Goal: Task Accomplishment & Management: Manage account settings

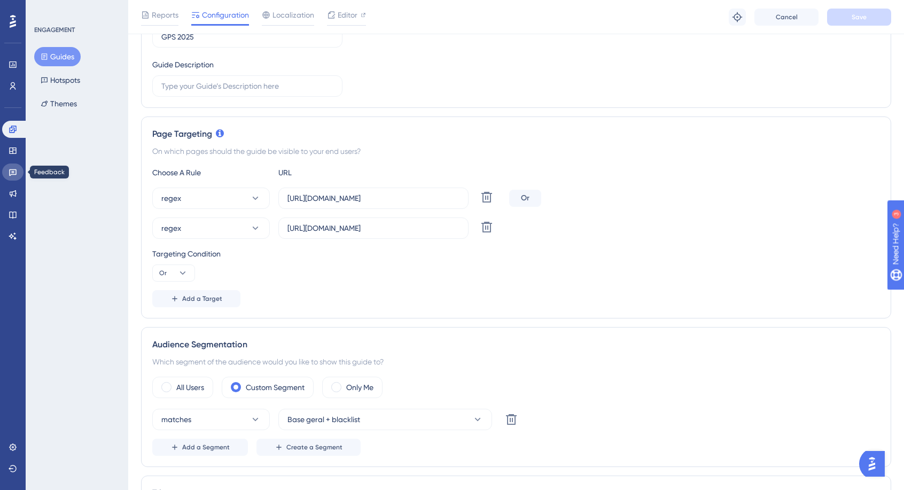
click at [7, 172] on link at bounding box center [12, 171] width 21 height 17
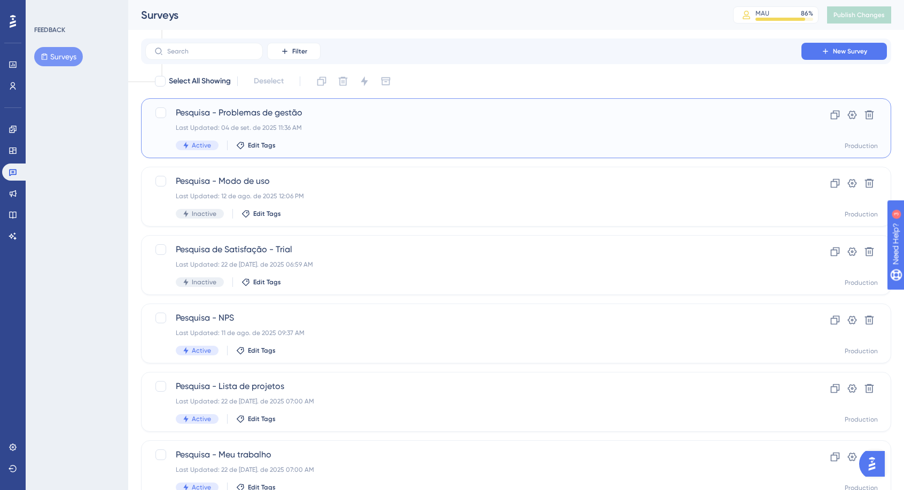
click at [292, 108] on span "Pesquisa - Problemas de gestão" at bounding box center [473, 112] width 595 height 13
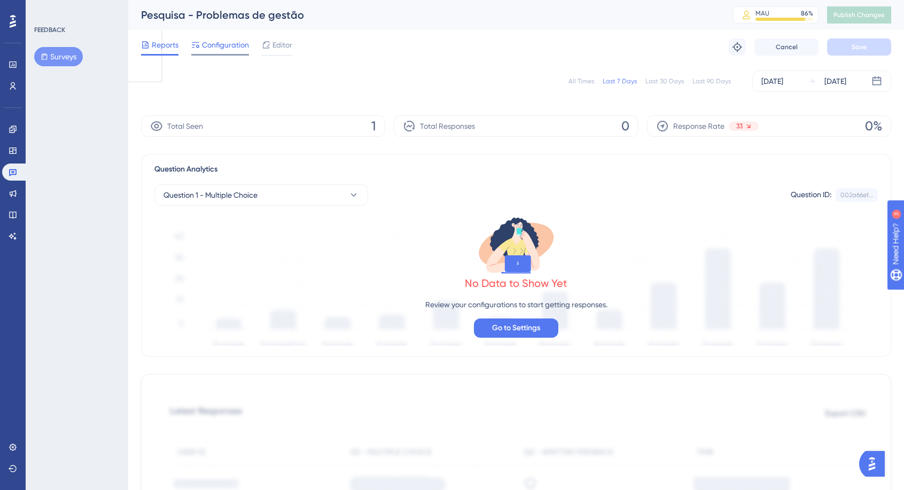
click at [236, 50] on span "Configuration" at bounding box center [225, 44] width 47 height 13
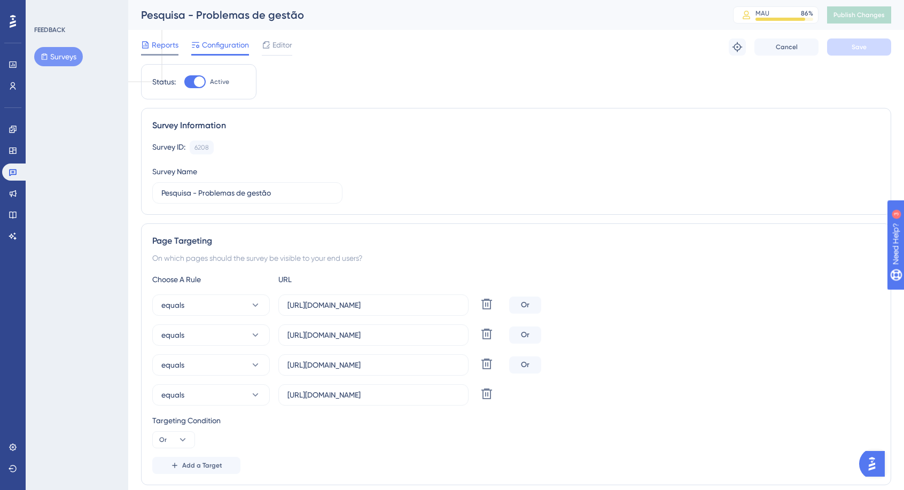
click at [169, 46] on span "Reports" at bounding box center [165, 44] width 27 height 13
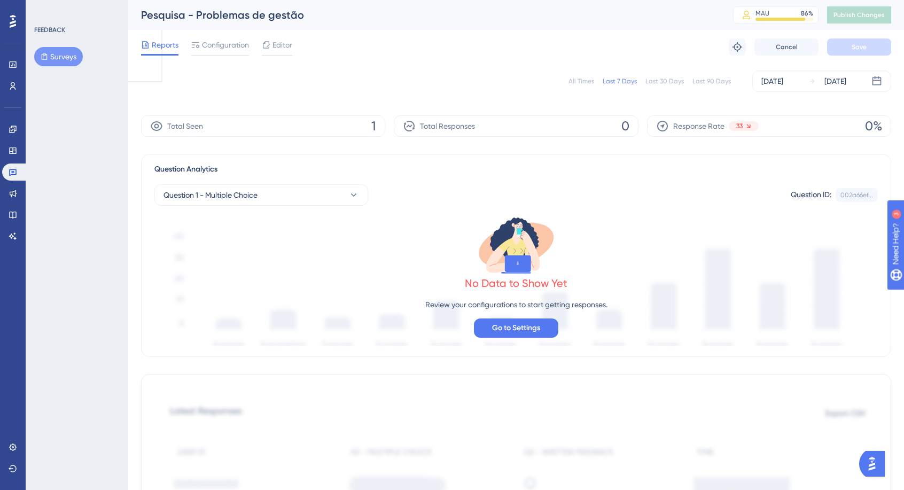
click at [587, 77] on div "All Times" at bounding box center [581, 81] width 26 height 9
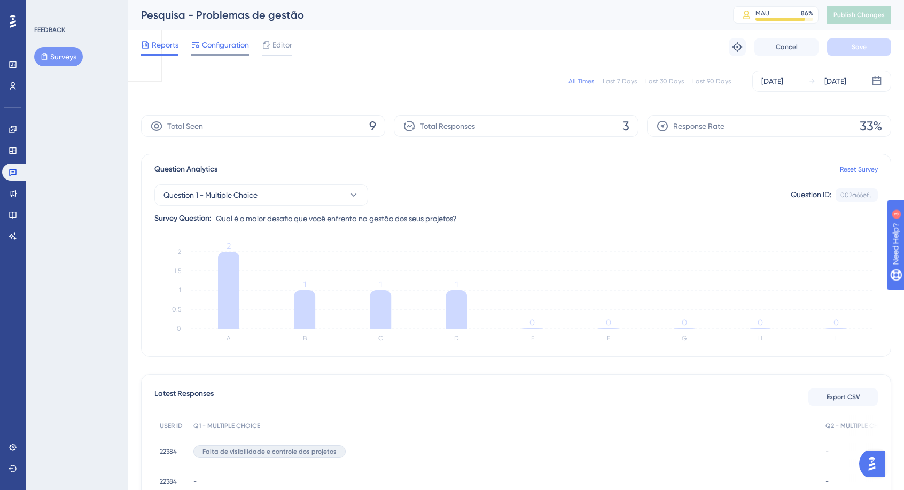
click at [231, 38] on span "Configuration" at bounding box center [225, 44] width 47 height 13
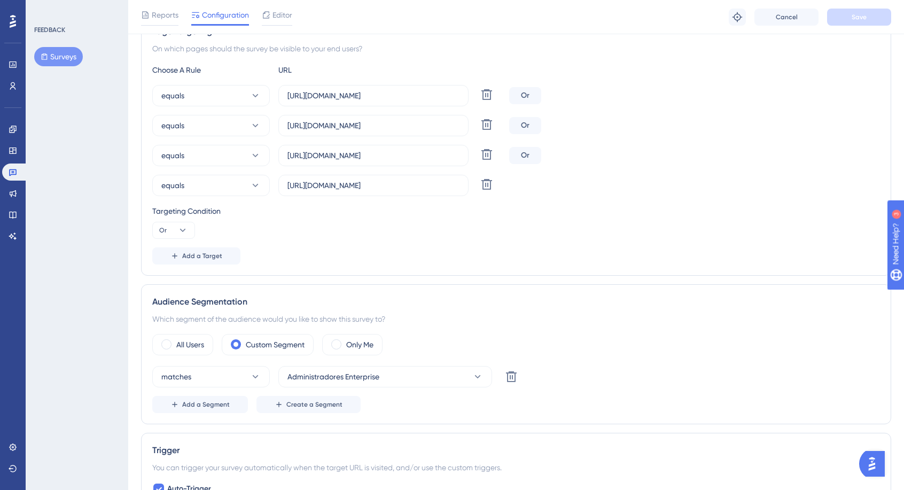
scroll to position [267, 0]
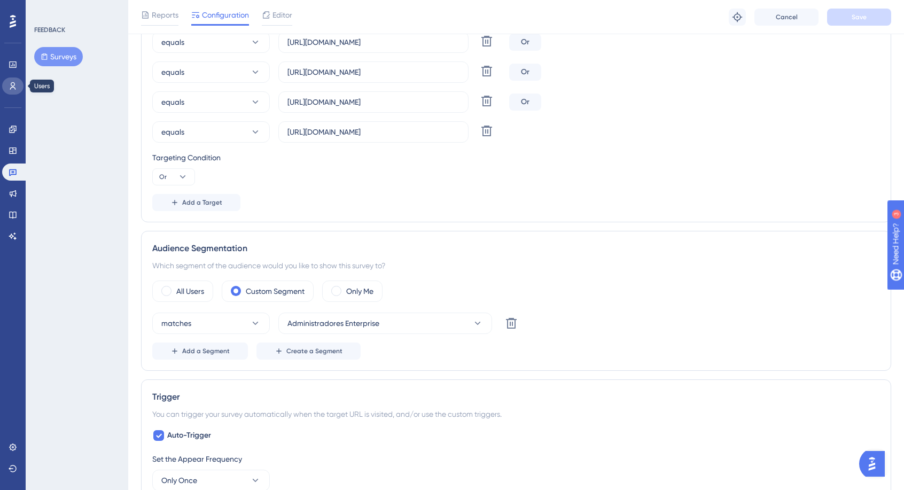
click at [17, 85] on link at bounding box center [12, 85] width 21 height 17
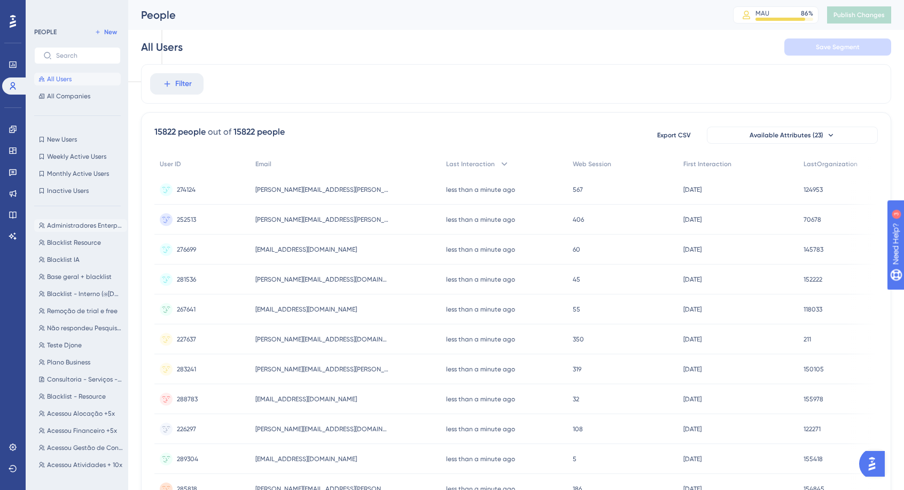
click at [87, 221] on button "Administradores Enterprise Administradores Enterprise" at bounding box center [80, 225] width 93 height 13
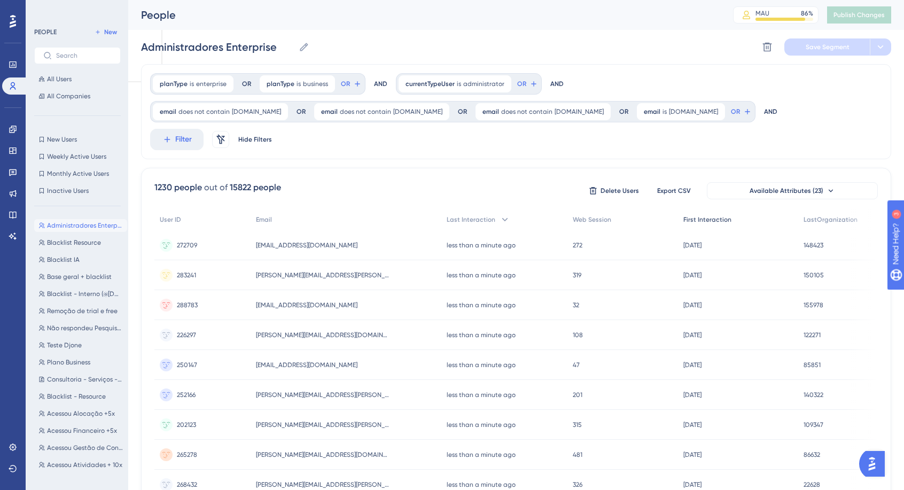
click at [734, 209] on div "First Interaction" at bounding box center [738, 220] width 120 height 22
click at [734, 187] on div at bounding box center [505, 279] width 797 height 413
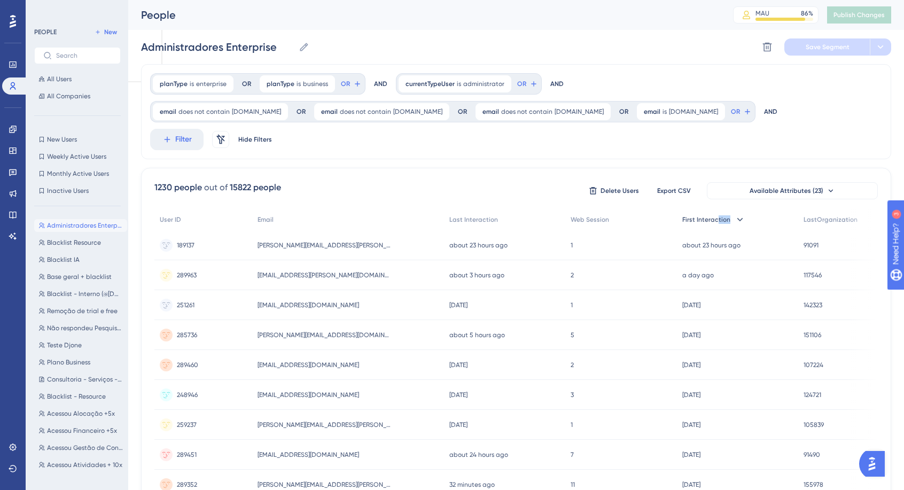
drag, startPoint x: 749, startPoint y: 191, endPoint x: 721, endPoint y: 188, distance: 28.0
click at [719, 209] on div "First Interaction" at bounding box center [737, 220] width 121 height 22
click at [775, 172] on div at bounding box center [505, 279] width 797 height 413
click at [776, 165] on div at bounding box center [505, 279] width 797 height 413
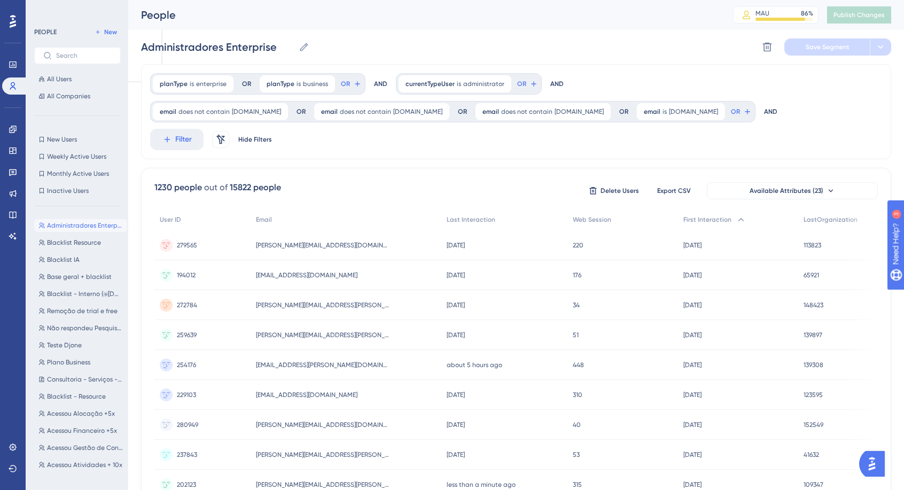
click at [798, 186] on span "Available Attributes (23)" at bounding box center [787, 190] width 74 height 9
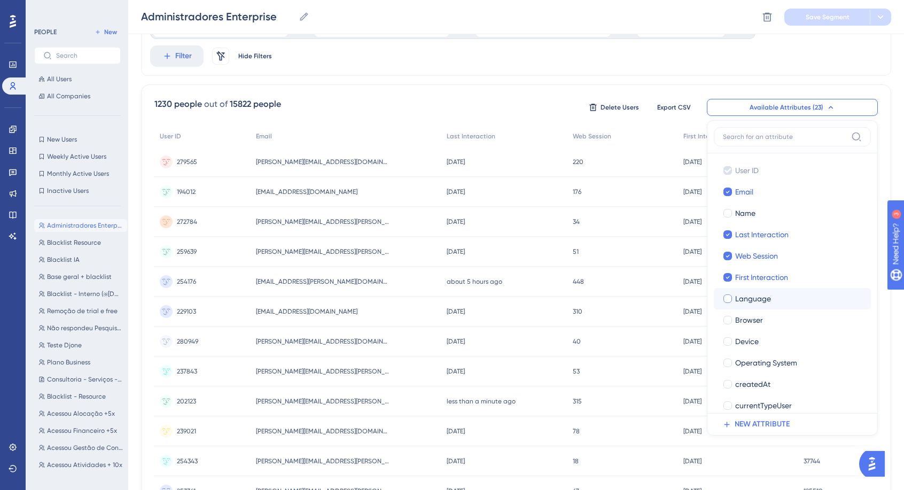
scroll to position [34, 0]
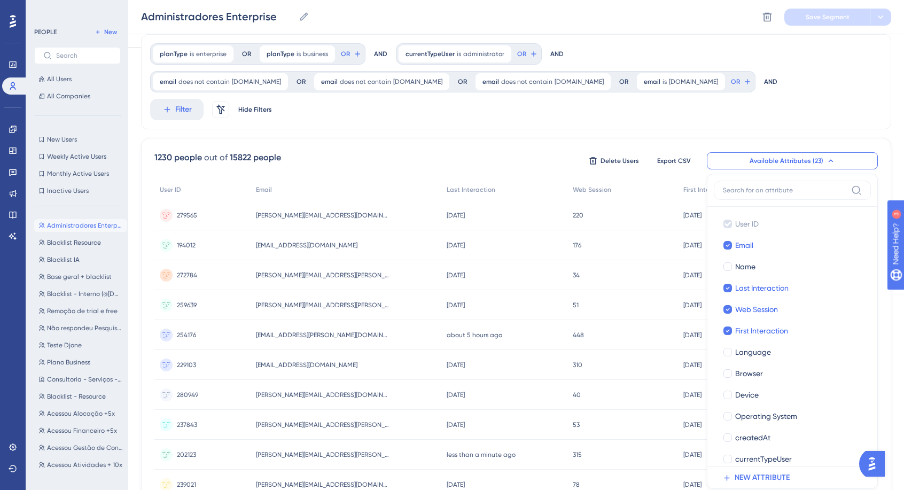
click at [763, 152] on button "Available Attributes (23)" at bounding box center [792, 160] width 171 height 17
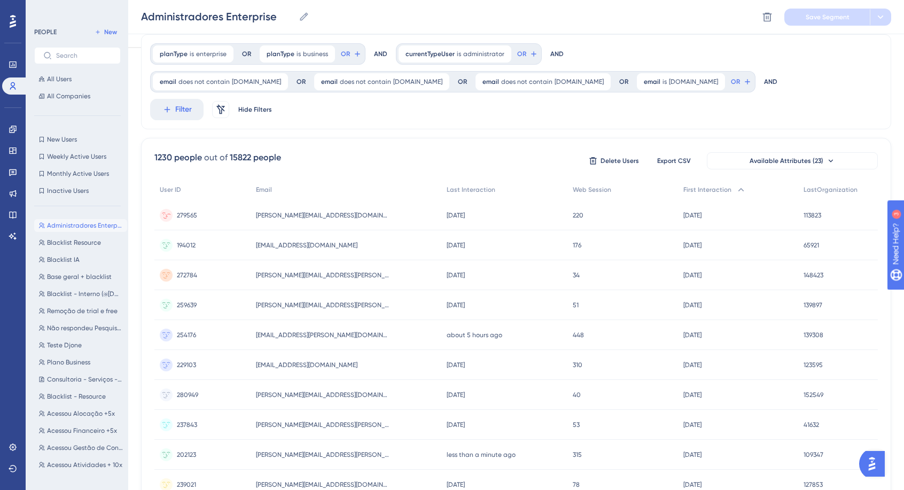
scroll to position [34, 8]
click at [813, 152] on button "Available Attributes (23)" at bounding box center [792, 160] width 171 height 17
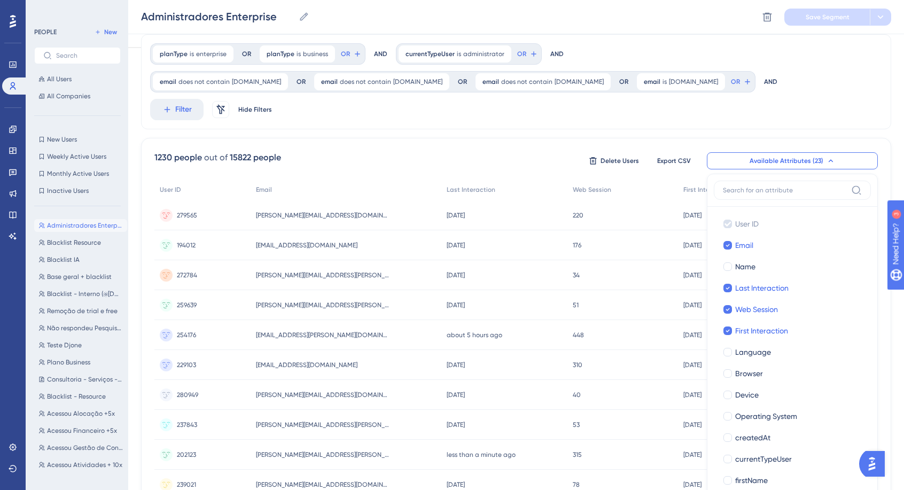
scroll to position [107, 8]
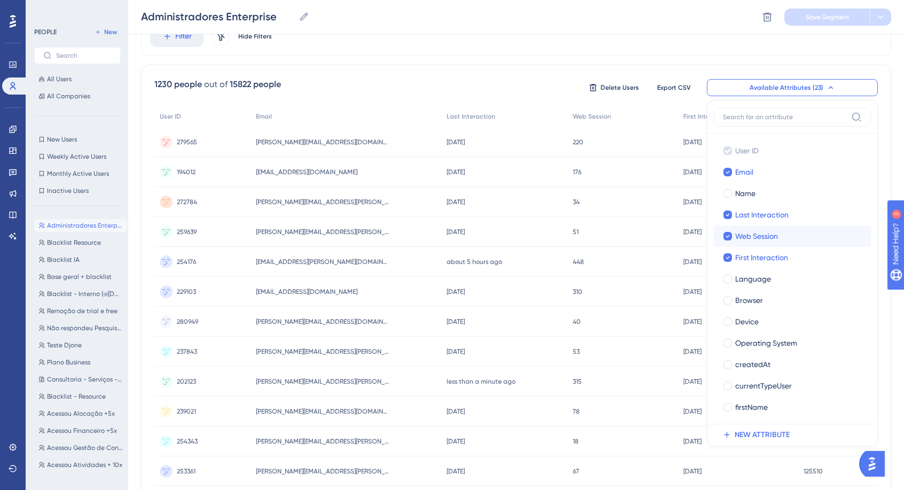
click at [780, 247] on label "First Interaction First Interaction" at bounding box center [792, 257] width 157 height 21
click at [728, 258] on input "First Interaction" at bounding box center [728, 258] width 1 height 1
checkbox input "true"
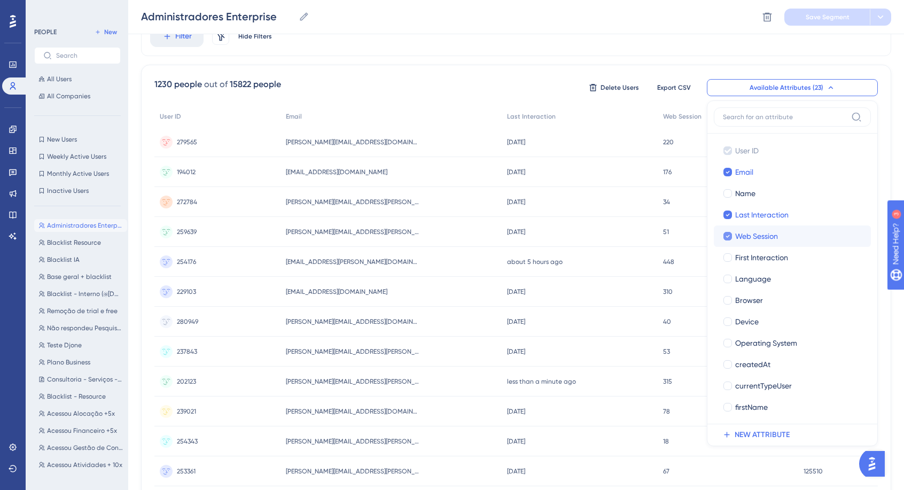
click at [771, 230] on div "Web Session" at bounding box center [798, 236] width 127 height 13
checkbox input "false"
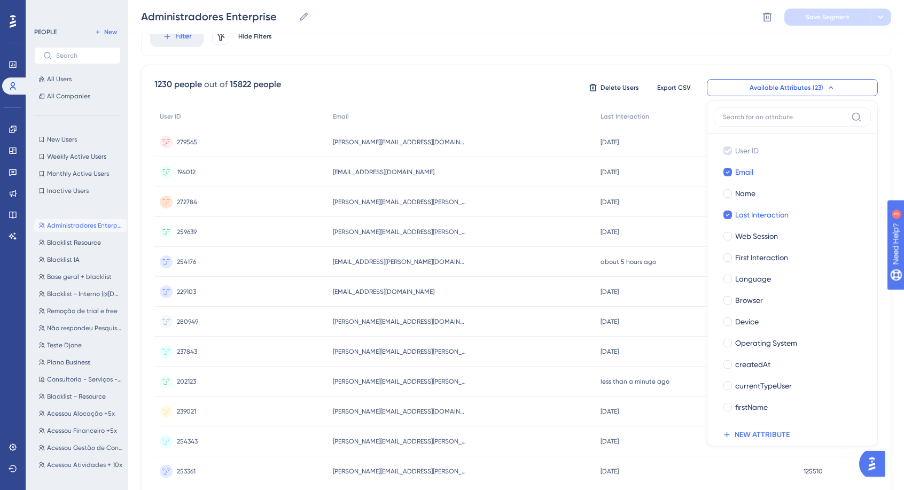
click at [518, 78] on div "1230 people out of 15822 people Delete Users Export CSV Available Attributes (2…" at bounding box center [515, 87] width 723 height 19
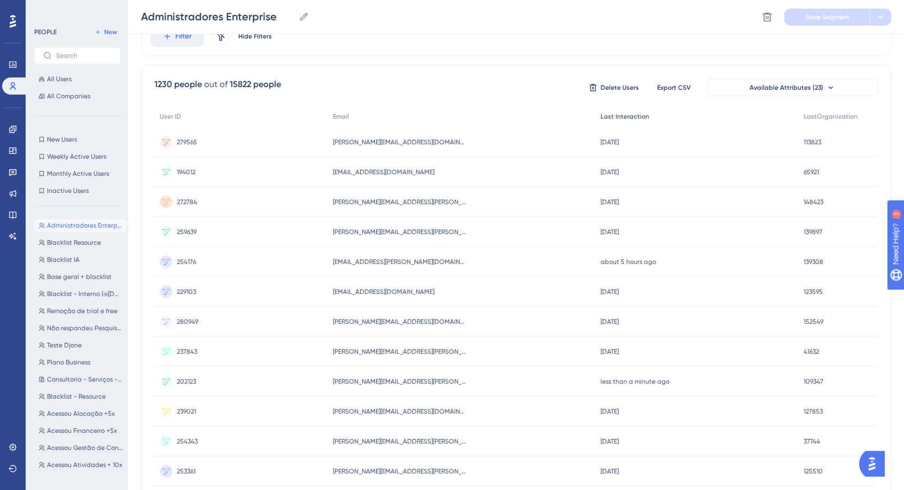
click at [606, 106] on div "Last Interaction" at bounding box center [696, 117] width 203 height 22
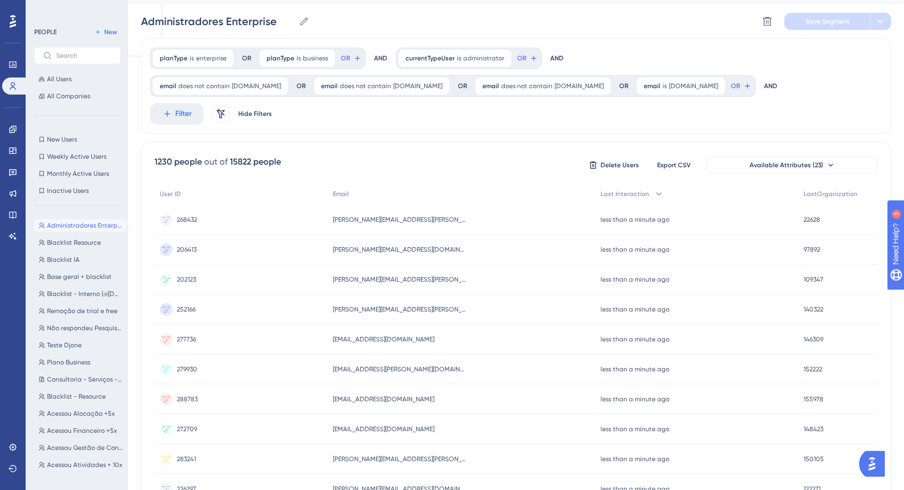
scroll to position [0, 8]
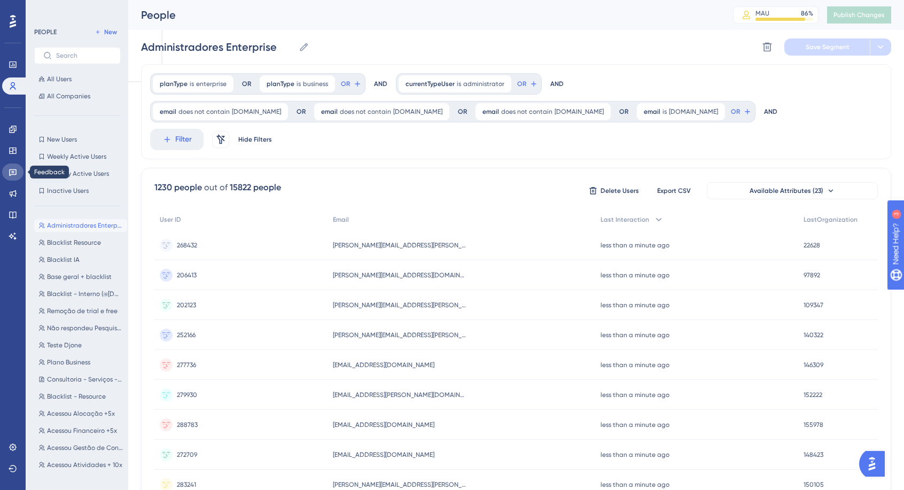
click at [14, 166] on link at bounding box center [12, 171] width 21 height 17
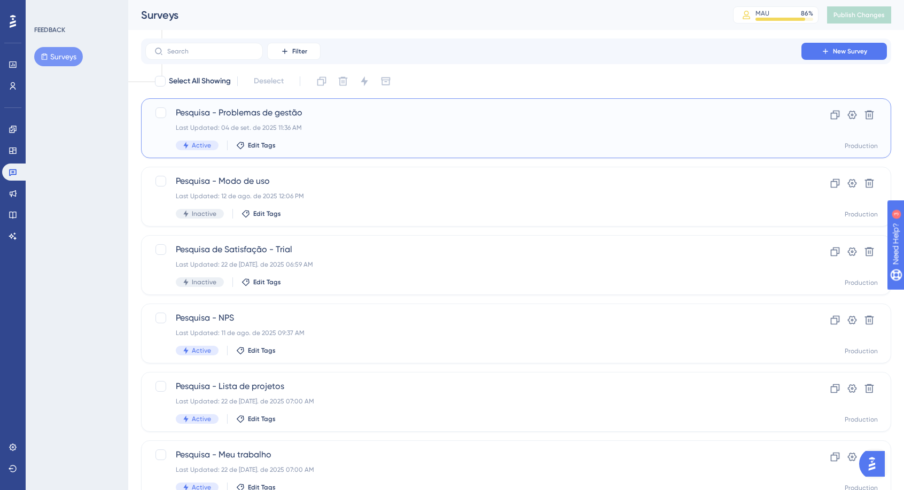
click at [352, 133] on div "Pesquisa - Problemas de gestão Last Updated: 04 de set. de 2025 11:36 AM Active…" at bounding box center [473, 128] width 595 height 44
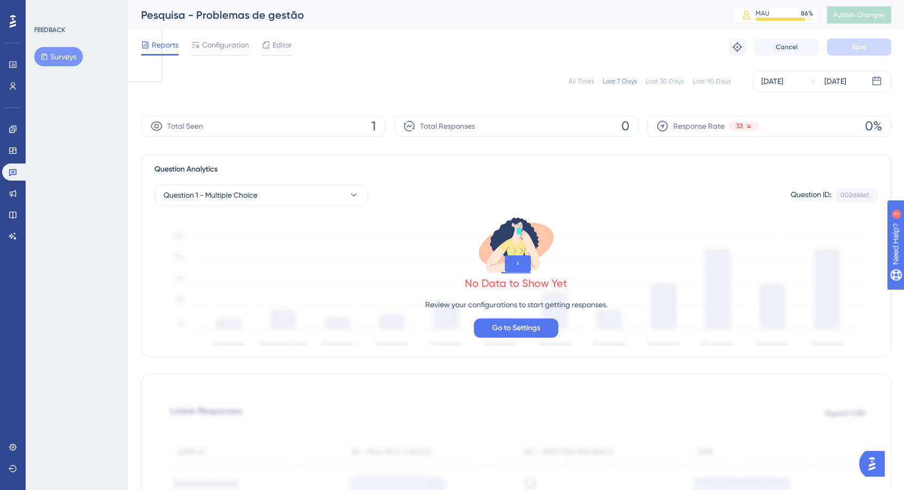
click at [587, 80] on div "All Times" at bounding box center [581, 81] width 26 height 9
click at [213, 39] on span "Configuration" at bounding box center [225, 44] width 47 height 13
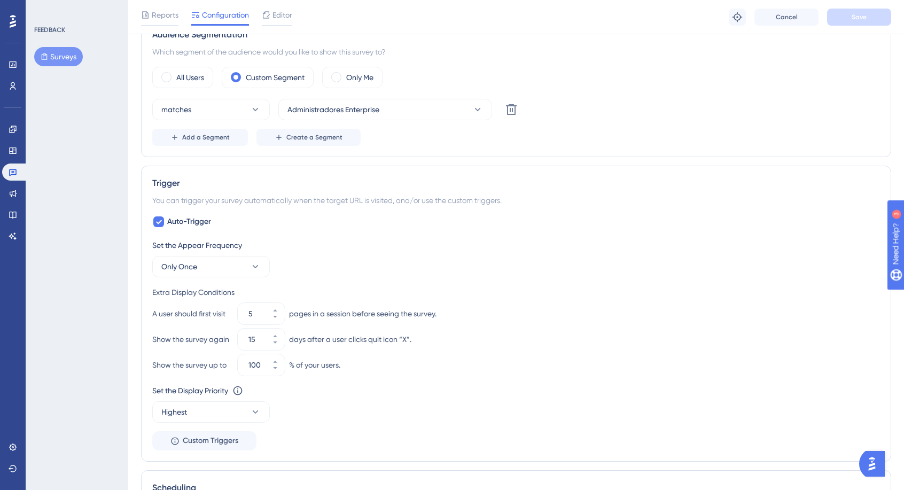
scroll to position [534, 0]
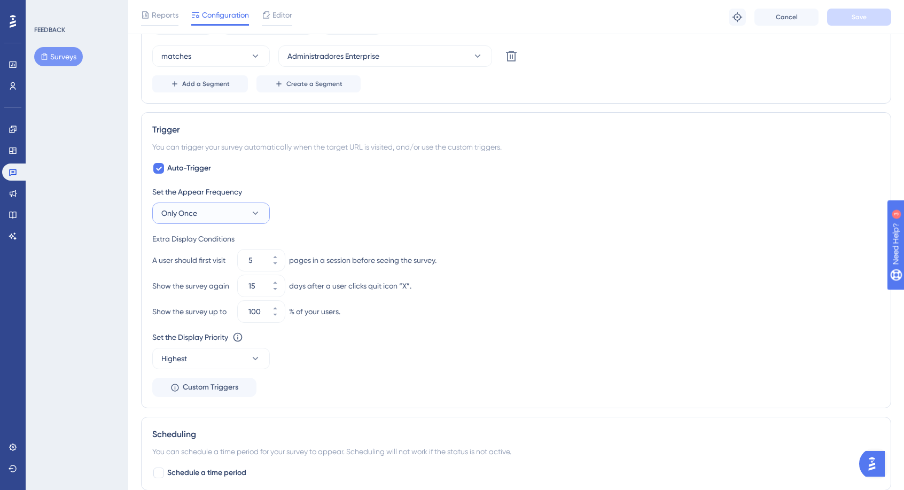
click at [206, 212] on button "Only Once" at bounding box center [211, 212] width 118 height 21
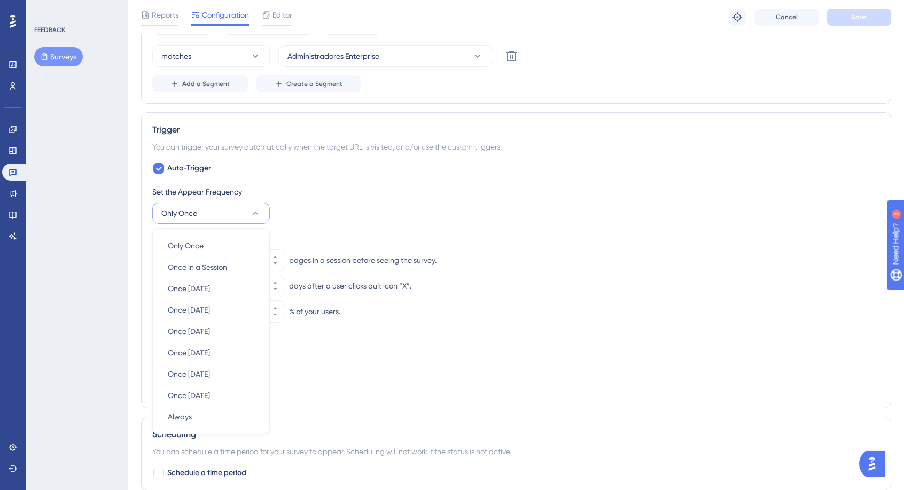
scroll to position [618, 0]
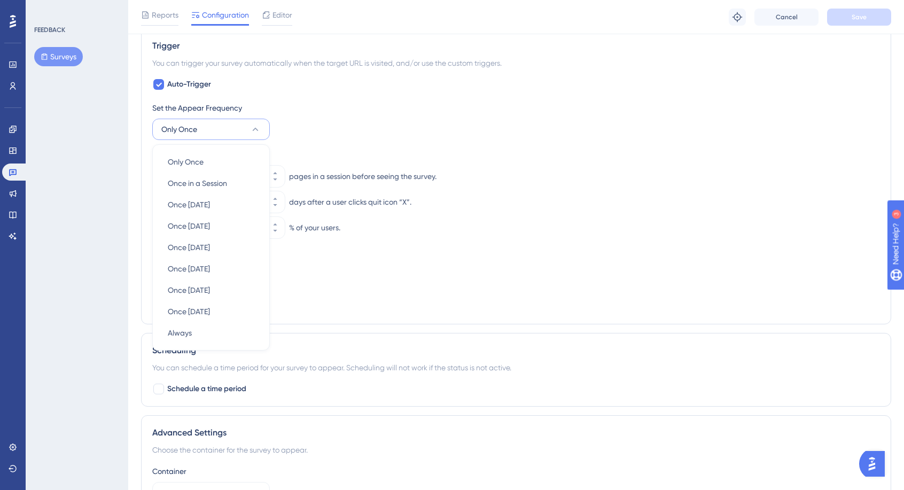
click at [309, 131] on div "Set the Appear Frequency Only Once Only Once Only Once Once in a Session Once i…" at bounding box center [516, 121] width 728 height 38
